Goal: Navigation & Orientation: Find specific page/section

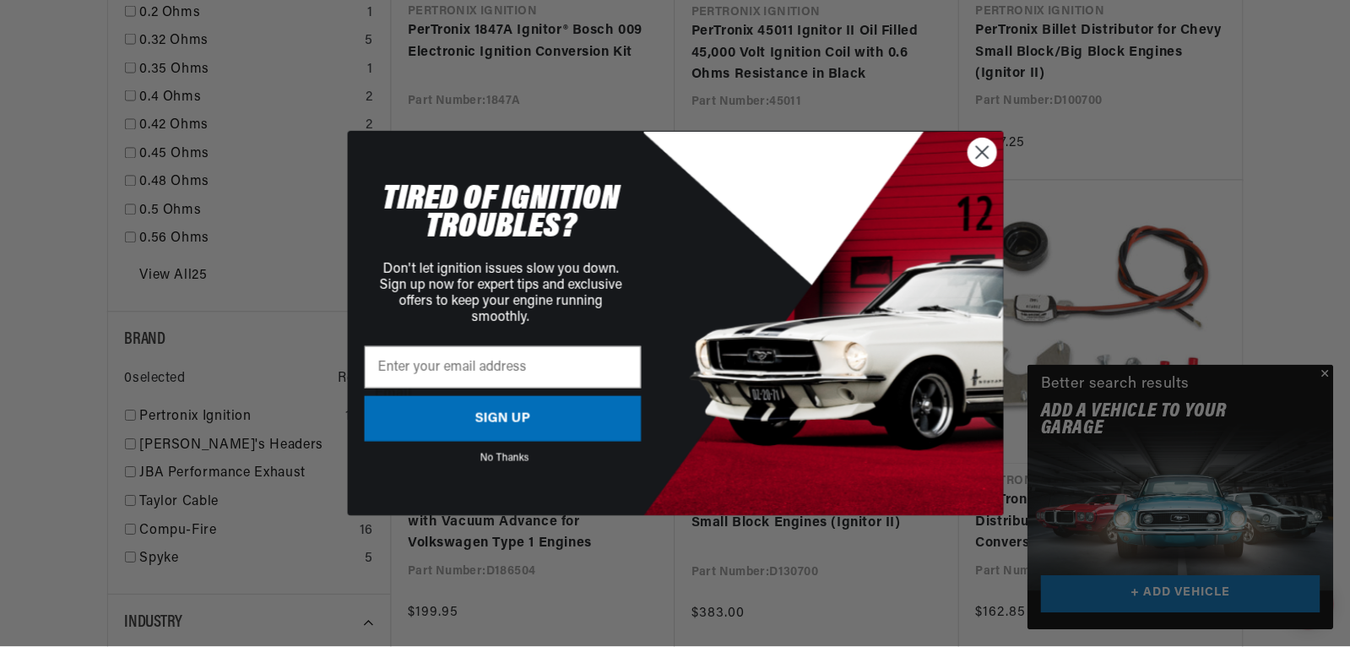
scroll to position [1741, 0]
click at [981, 156] on circle "Close dialog" at bounding box center [983, 153] width 28 height 28
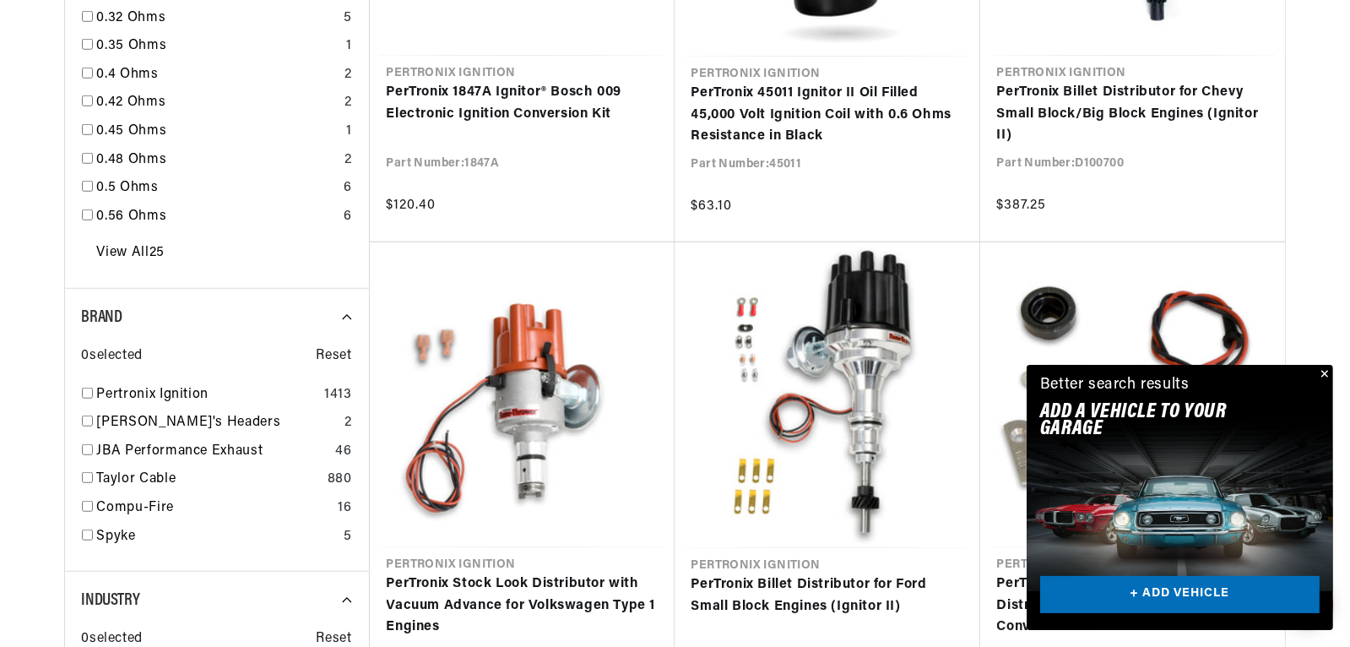
scroll to position [0, 512]
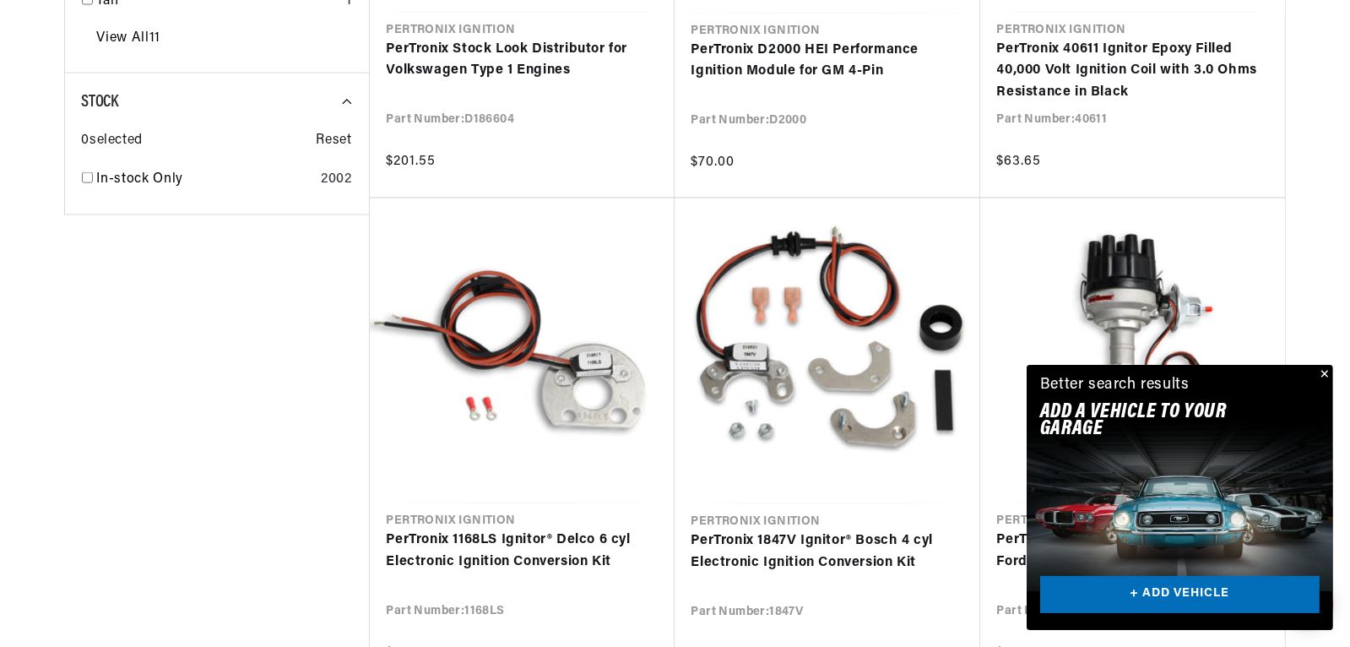
scroll to position [3327, 0]
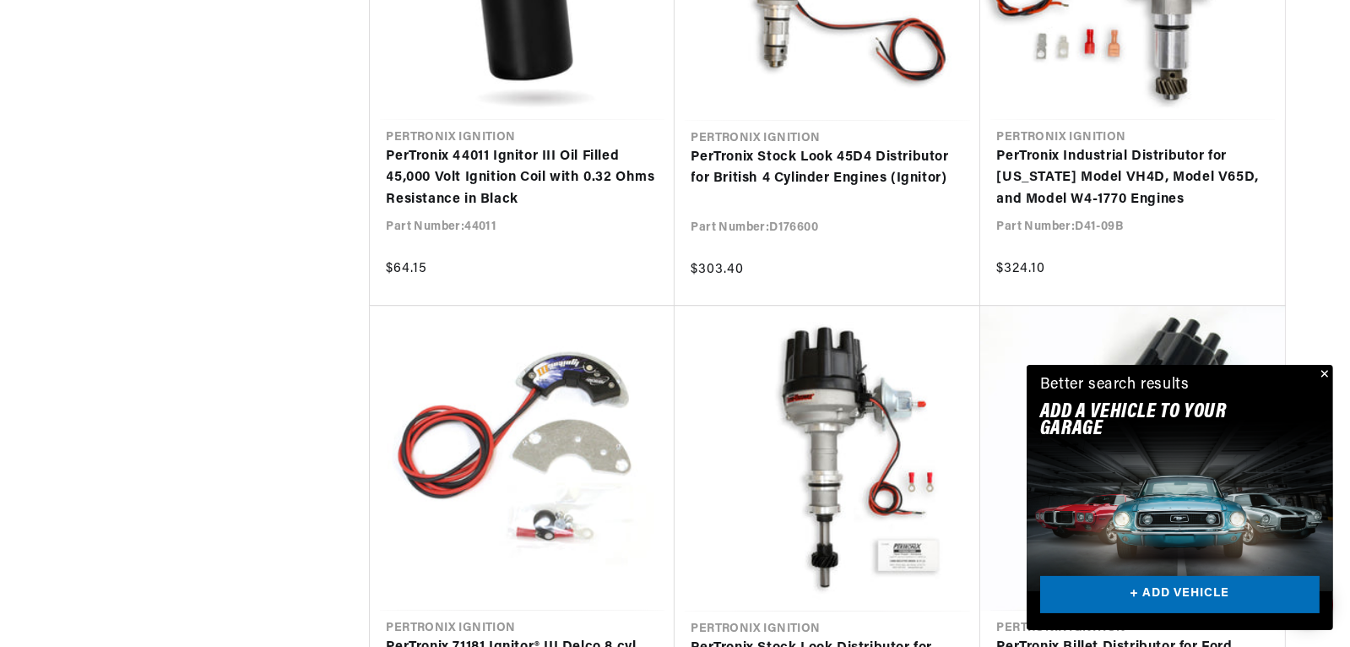
scroll to position [5218, 0]
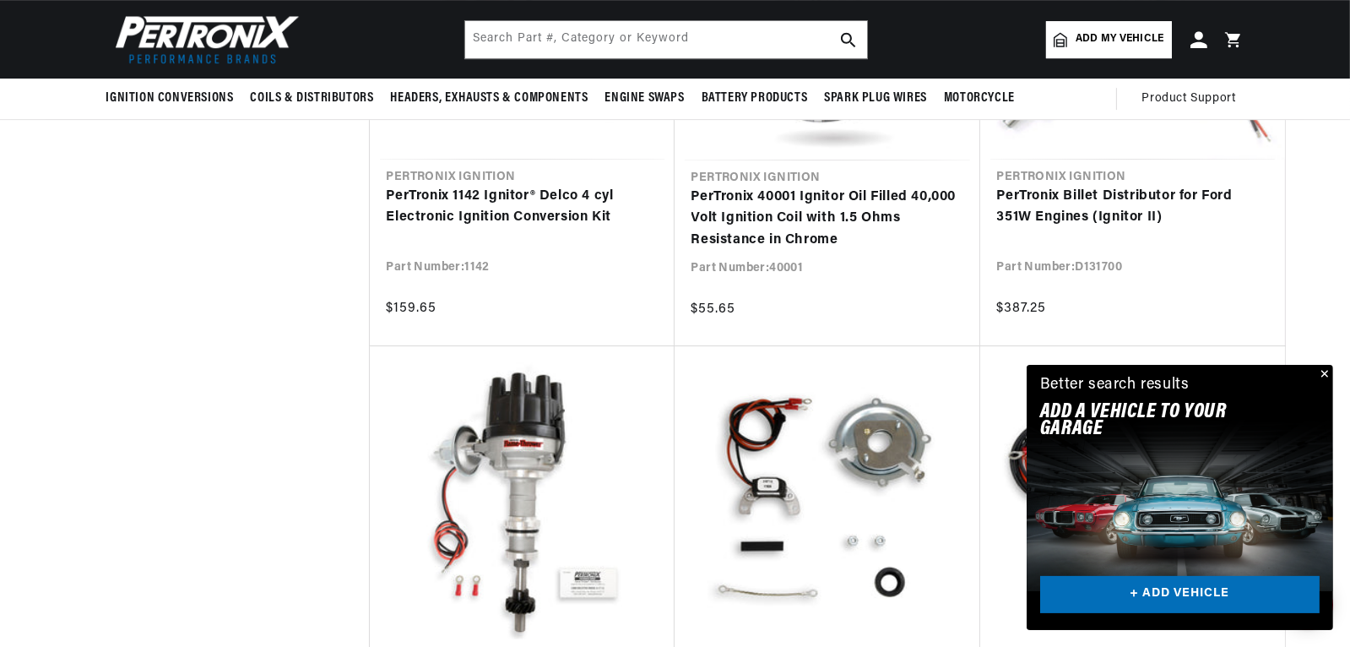
scroll to position [7009, 0]
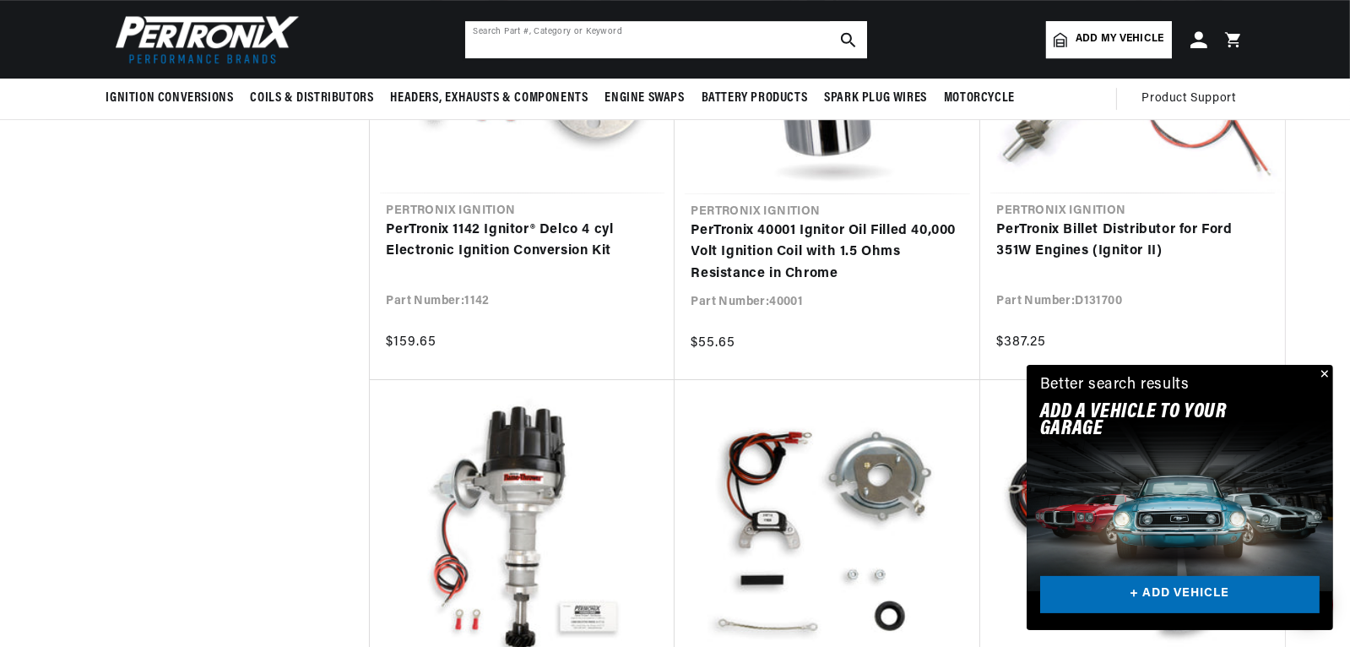
click at [709, 38] on input "text" at bounding box center [666, 39] width 402 height 37
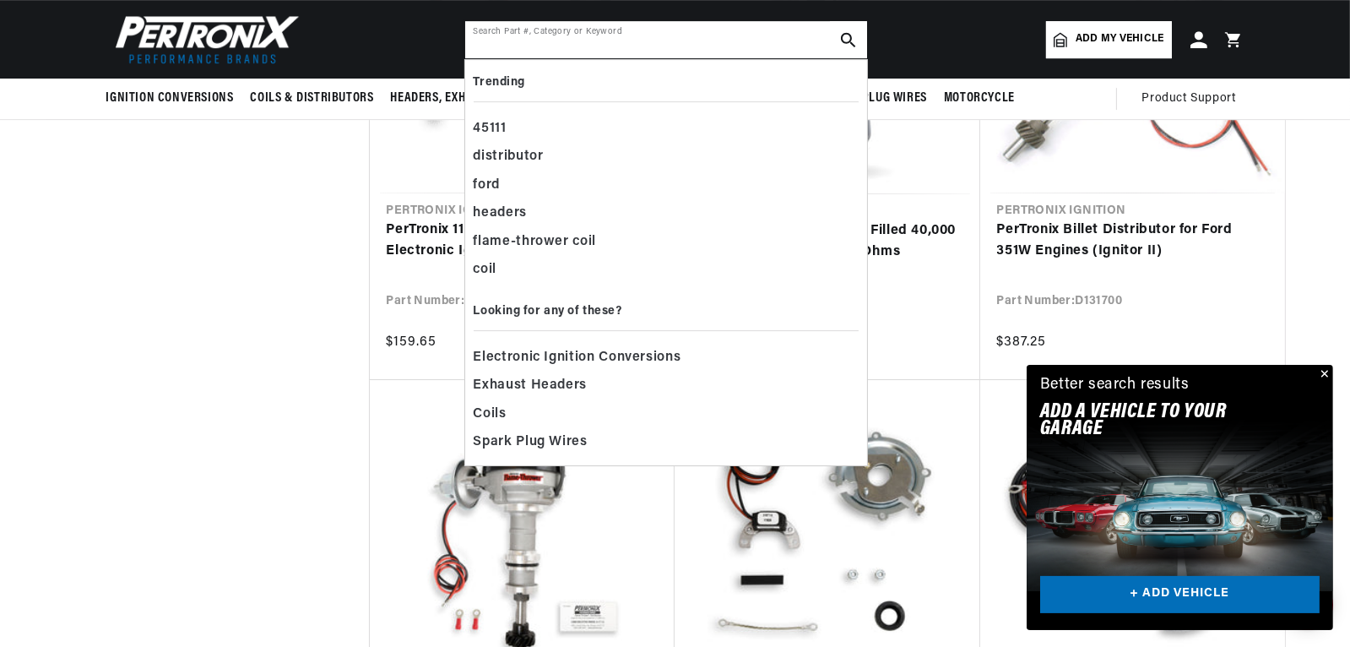
scroll to position [0, 512]
click at [709, 38] on input "text" at bounding box center [666, 39] width 402 height 37
